Goal: Information Seeking & Learning: Learn about a topic

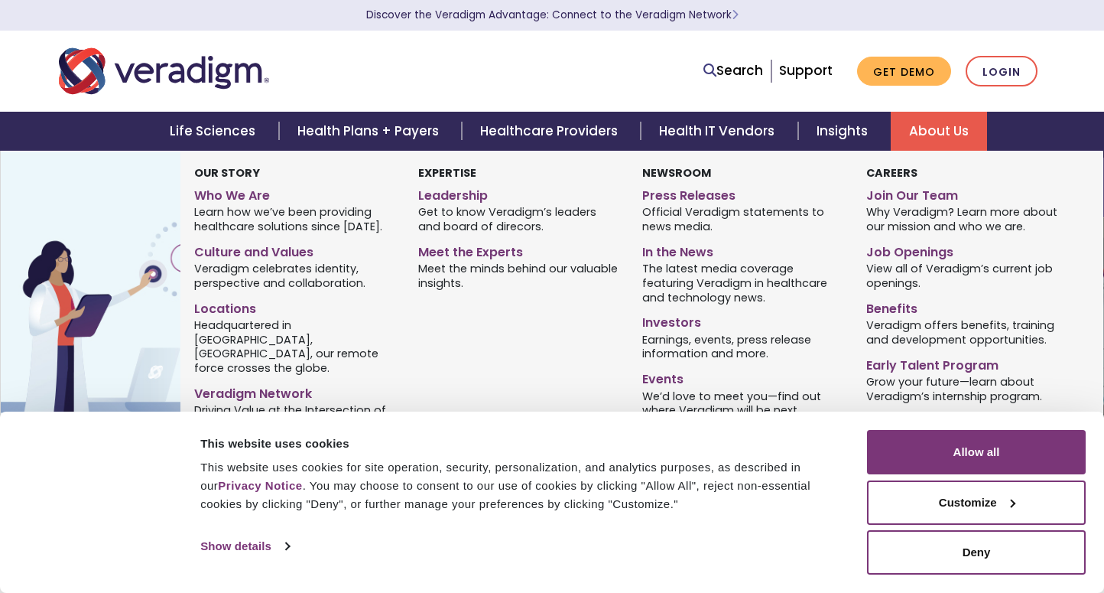
click at [945, 129] on link "About Us" at bounding box center [939, 131] width 96 height 39
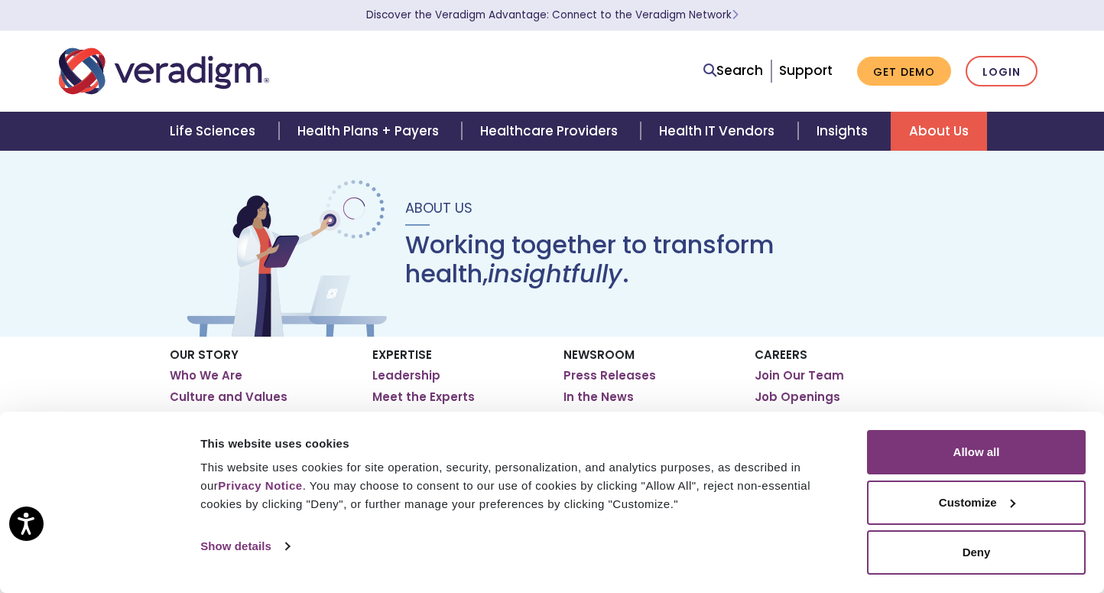
click at [956, 138] on link "About Us" at bounding box center [939, 131] width 96 height 39
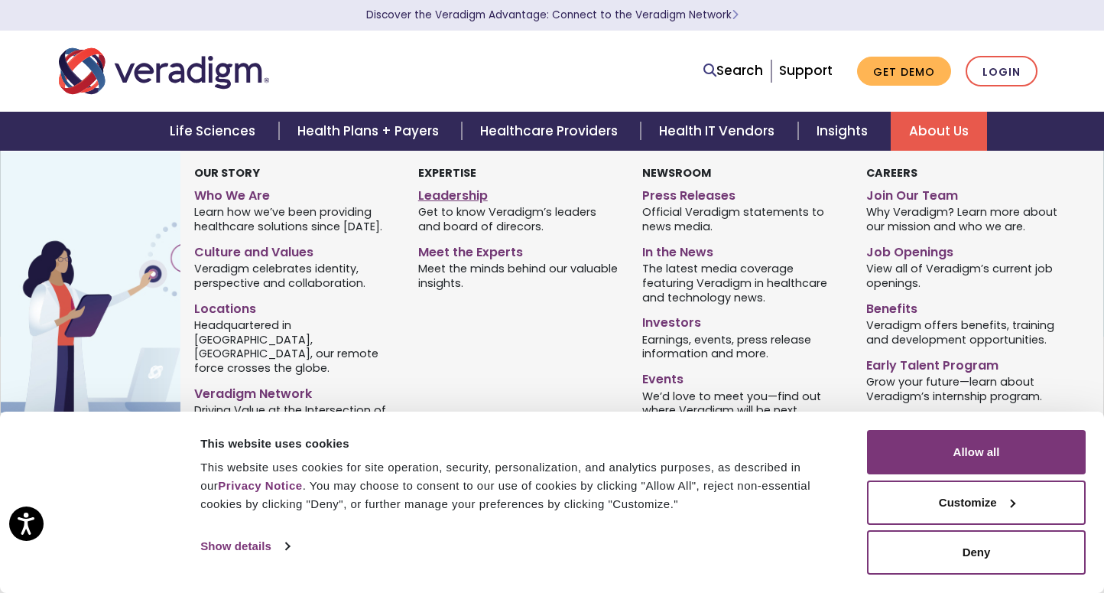
click at [451, 204] on link "Leadership" at bounding box center [518, 193] width 201 height 22
